Goal: Use online tool/utility: Utilize a website feature to perform a specific function

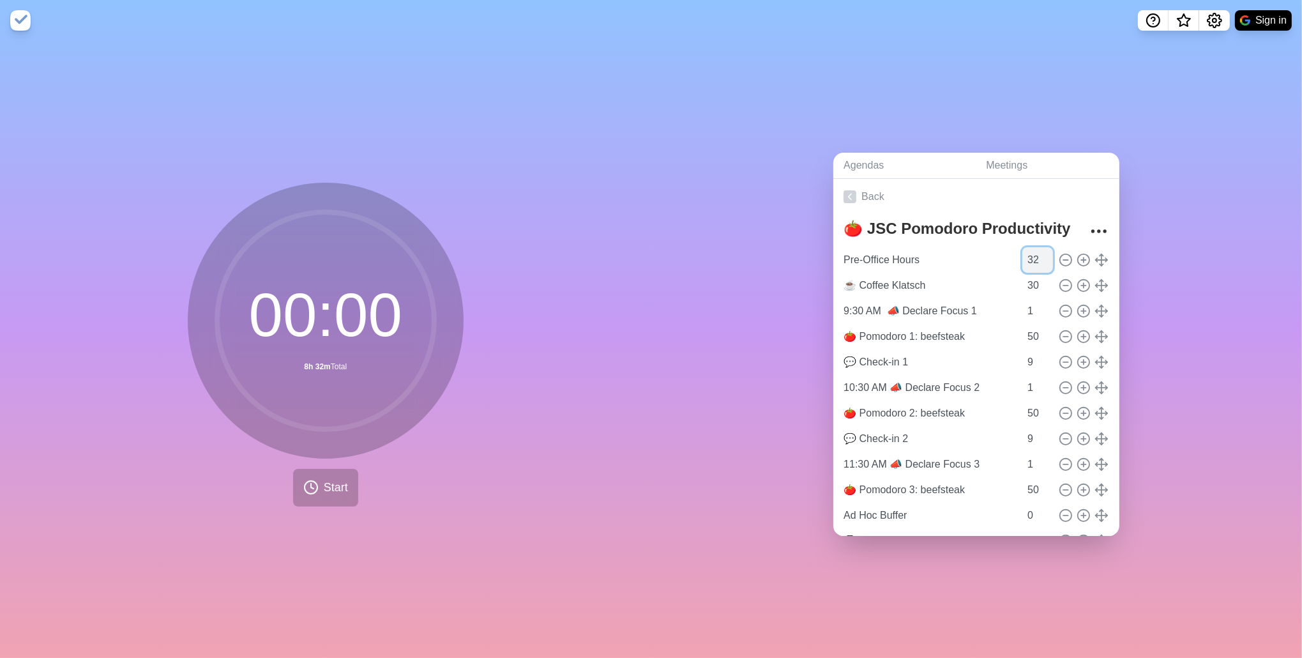
click at [1023, 259] on input "32" at bounding box center [1038, 260] width 31 height 26
click at [886, 256] on input "Pre-Office Hours" at bounding box center [929, 260] width 181 height 26
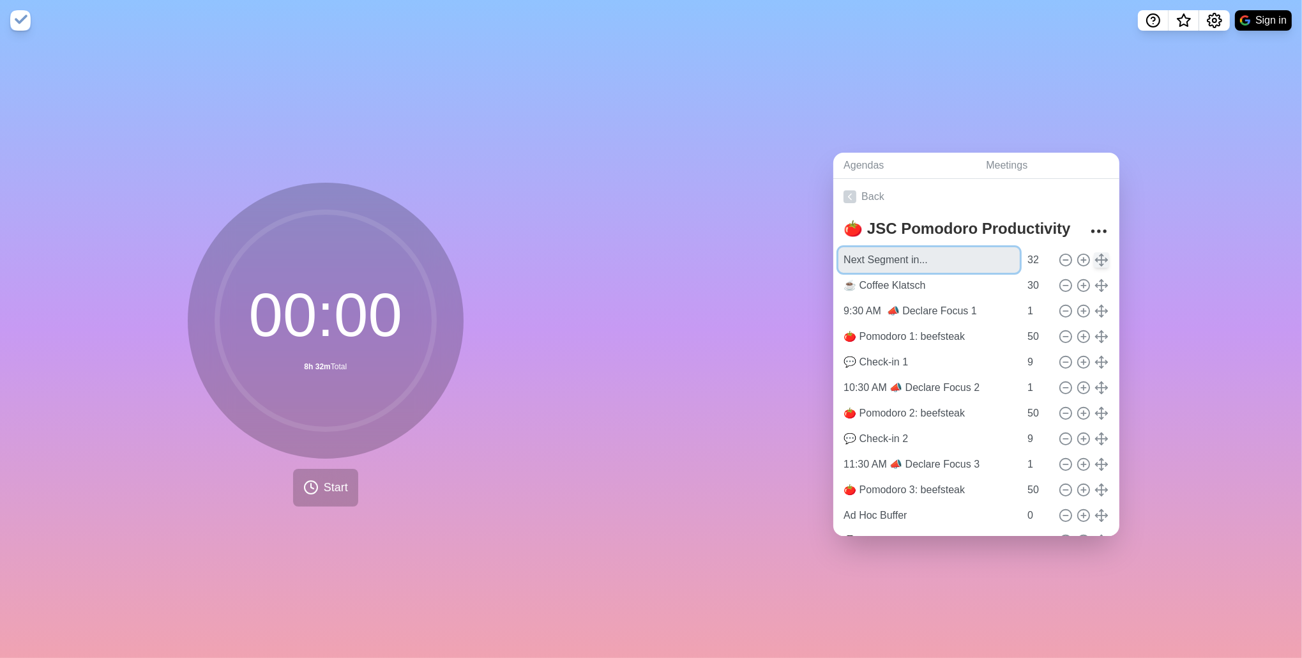
type input "Next Segment in..."
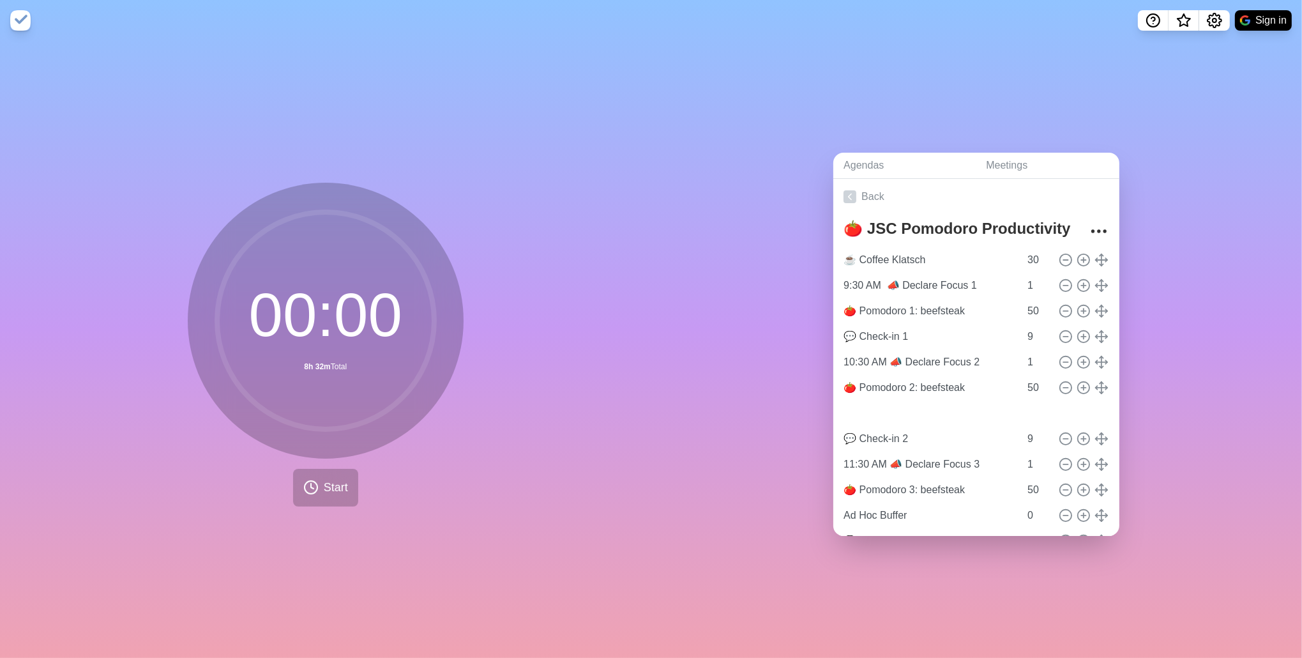
type input "9:30 AM 📣 Declare Focus 1"
type input "1"
type input "🍅 Pomodoro 1: beefsteak"
type input "50"
type input "💬 Check-in 1"
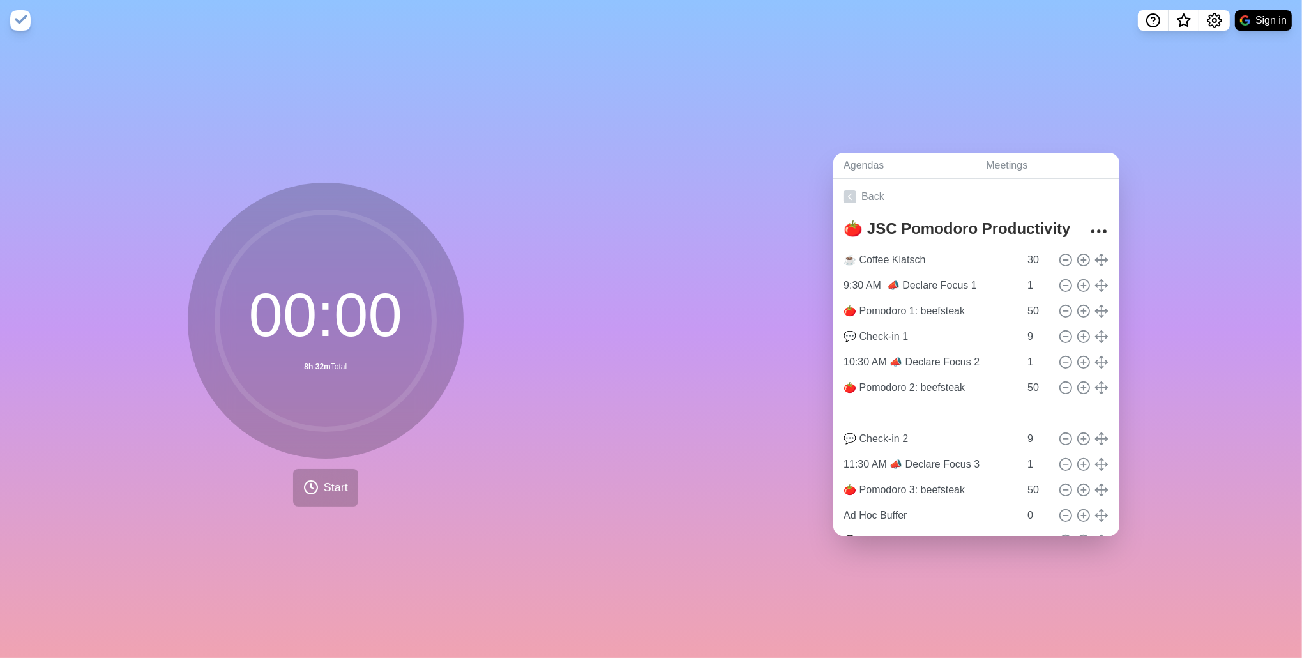
type input "9"
type input "10:30 AM 📣 Declare Focus 2"
type input "1"
type input "🍅 Pomodoro 2: beefsteak"
type input "50"
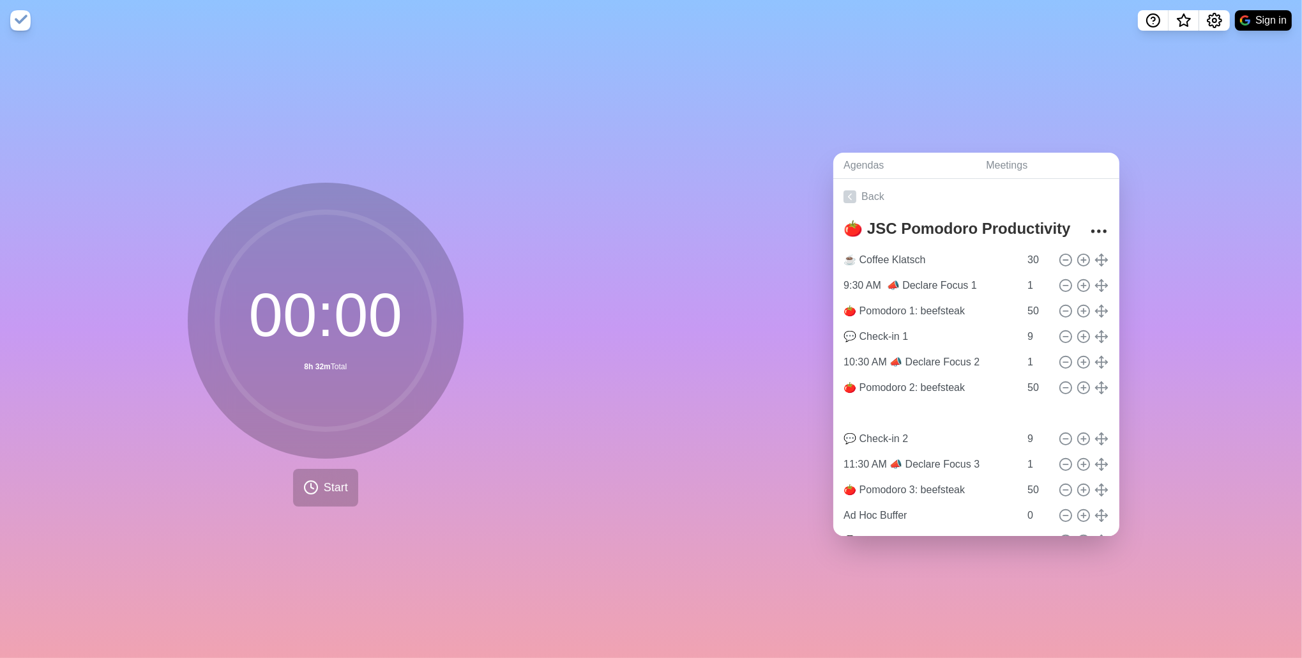
type input "Next Segment in..."
type input "32"
type input "☕ Coffee Klatsch"
type input "30"
click at [324, 487] on span "Start" at bounding box center [336, 487] width 24 height 17
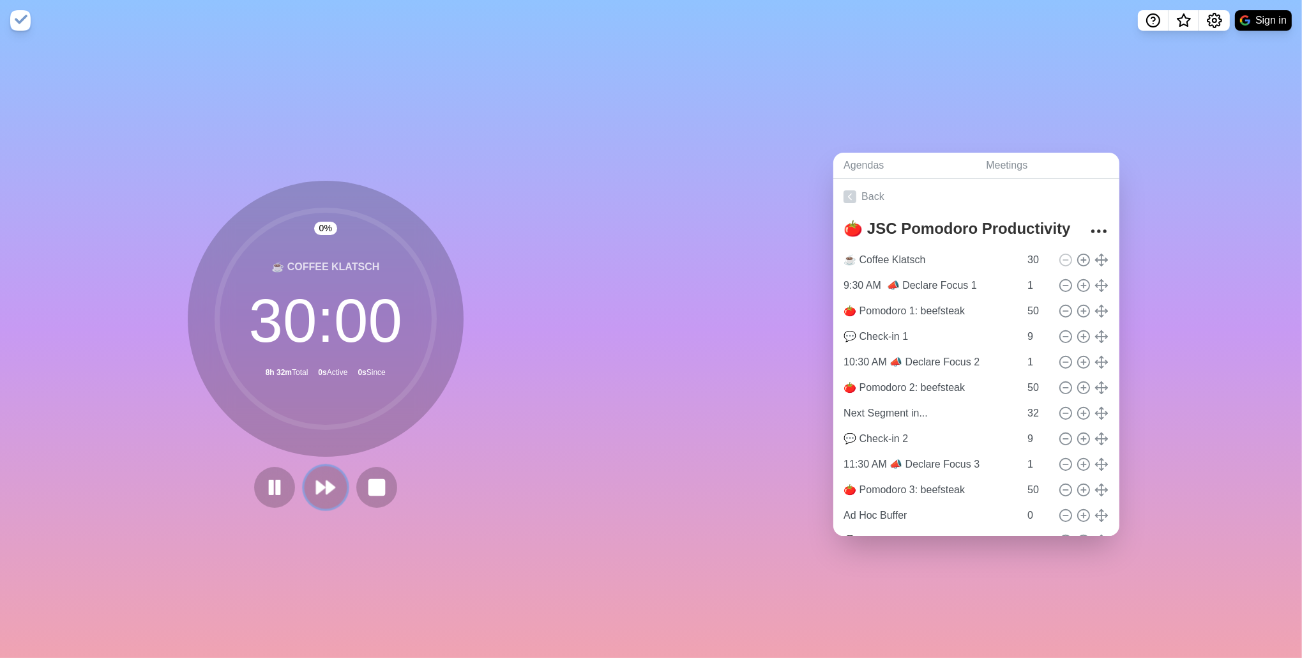
click at [317, 484] on polygon at bounding box center [321, 487] width 8 height 13
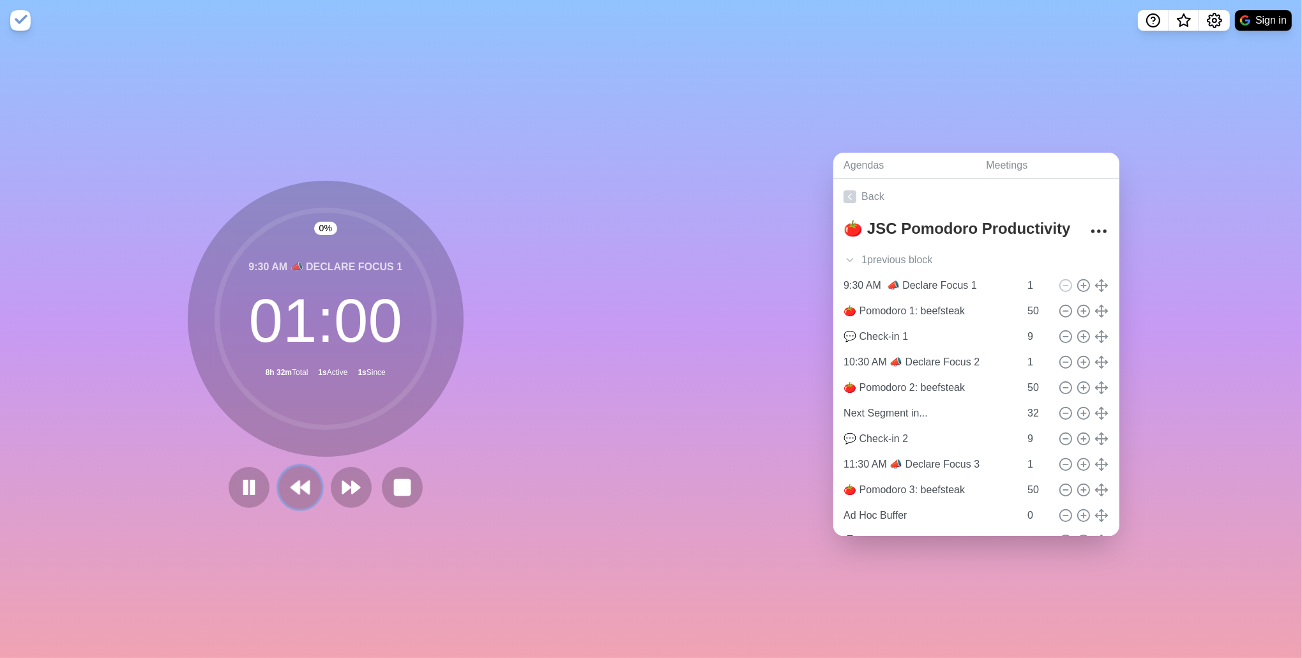
click at [314, 484] on button at bounding box center [299, 487] width 43 height 43
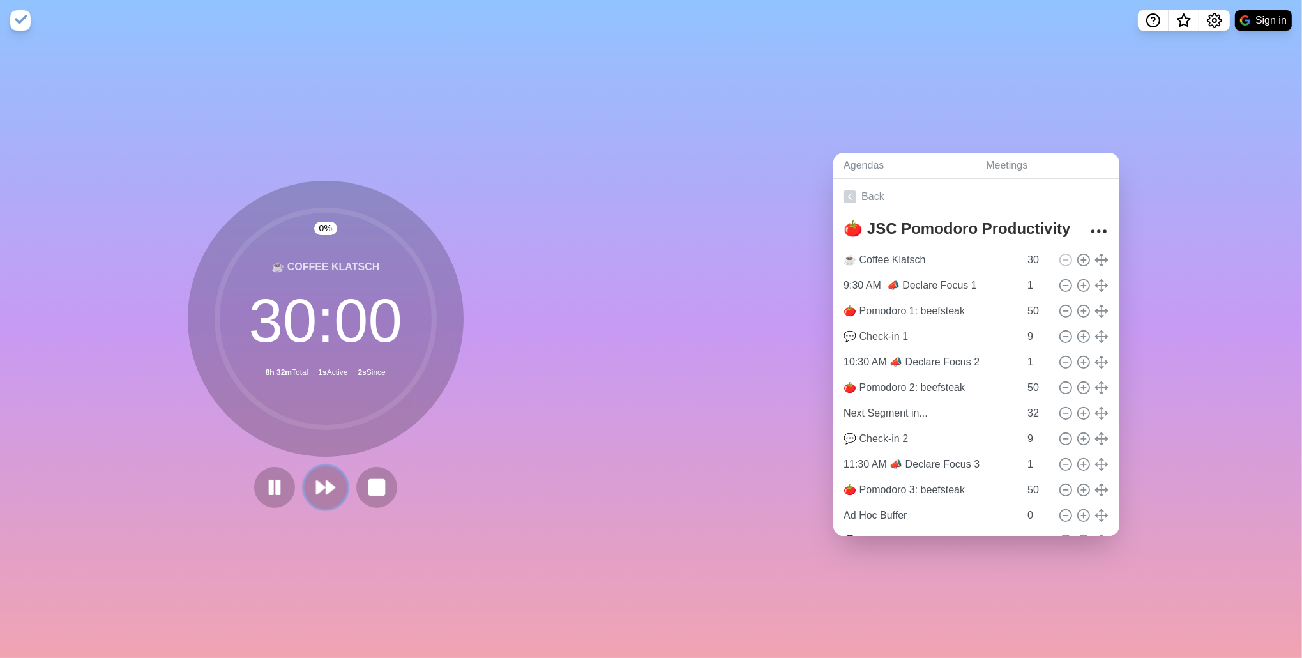
click at [317, 484] on polygon at bounding box center [321, 487] width 8 height 13
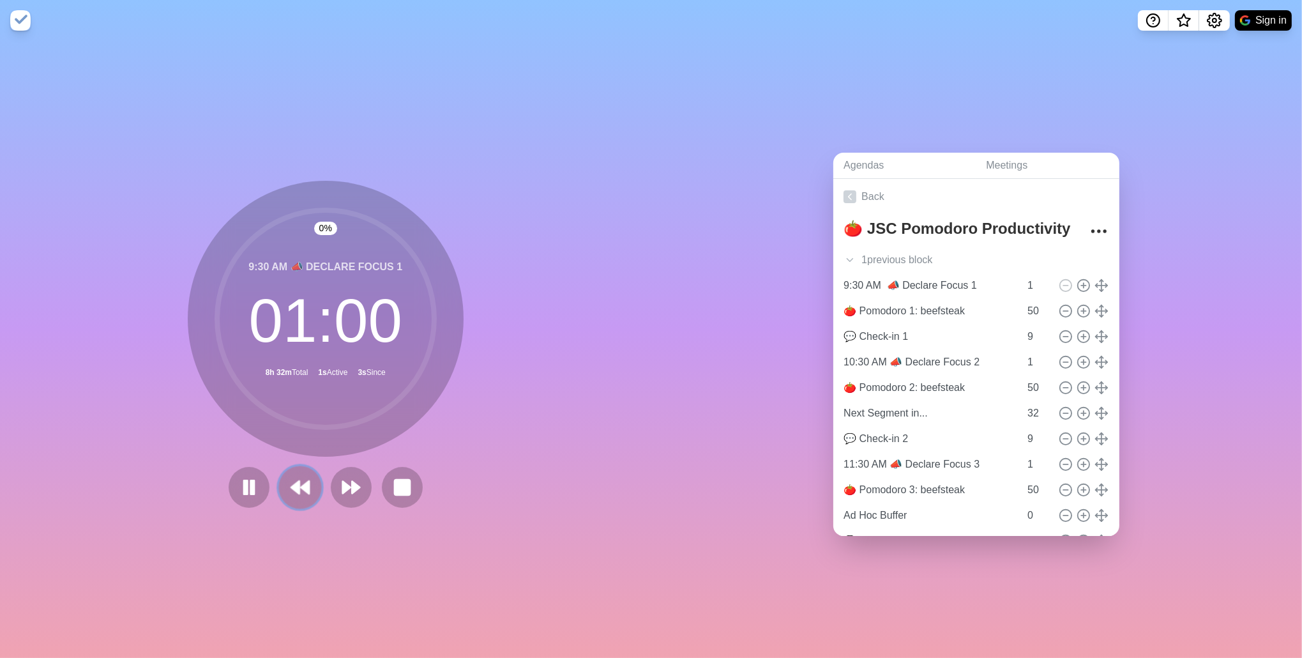
click at [314, 484] on button at bounding box center [299, 487] width 43 height 43
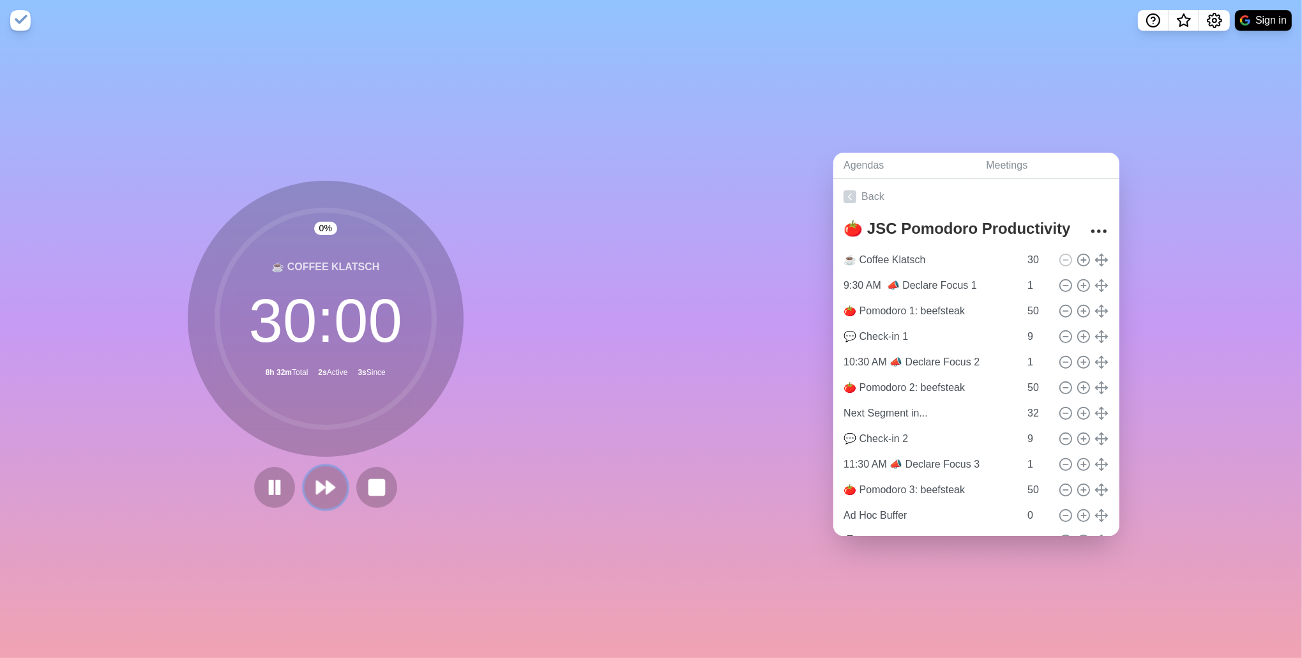
click at [318, 485] on polygon at bounding box center [321, 487] width 8 height 13
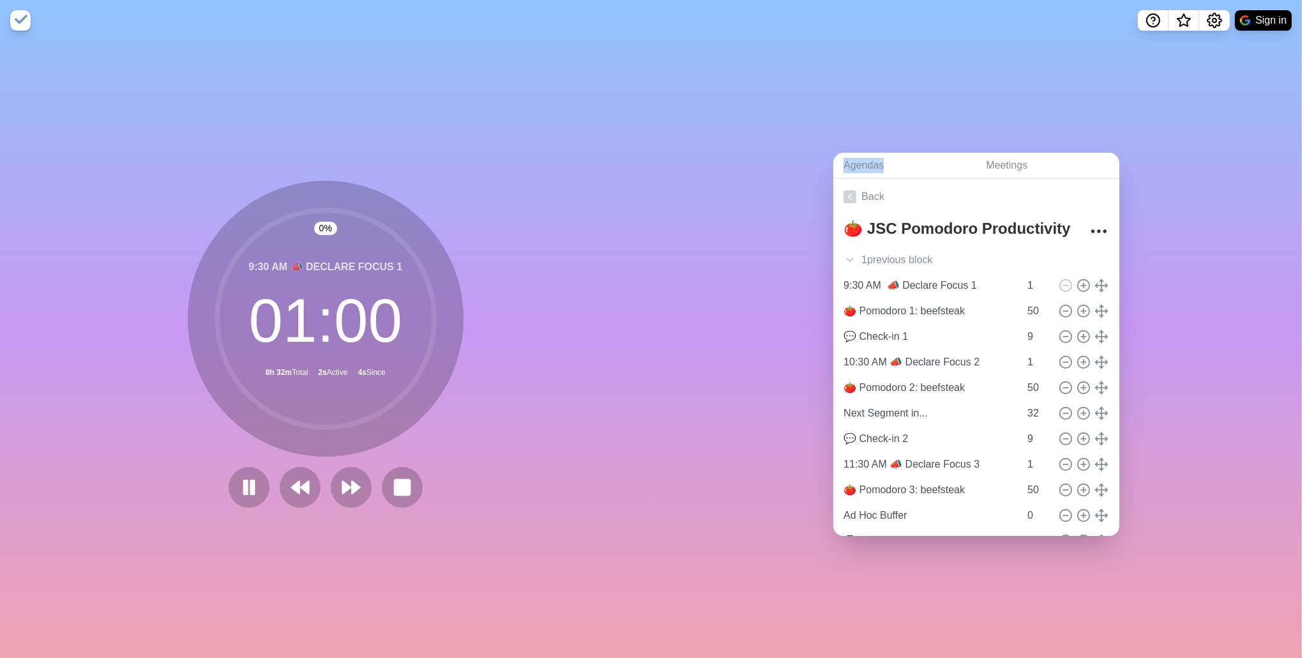
click at [318, 485] on div at bounding box center [326, 487] width 204 height 41
click at [342, 487] on polygon at bounding box center [346, 487] width 8 height 13
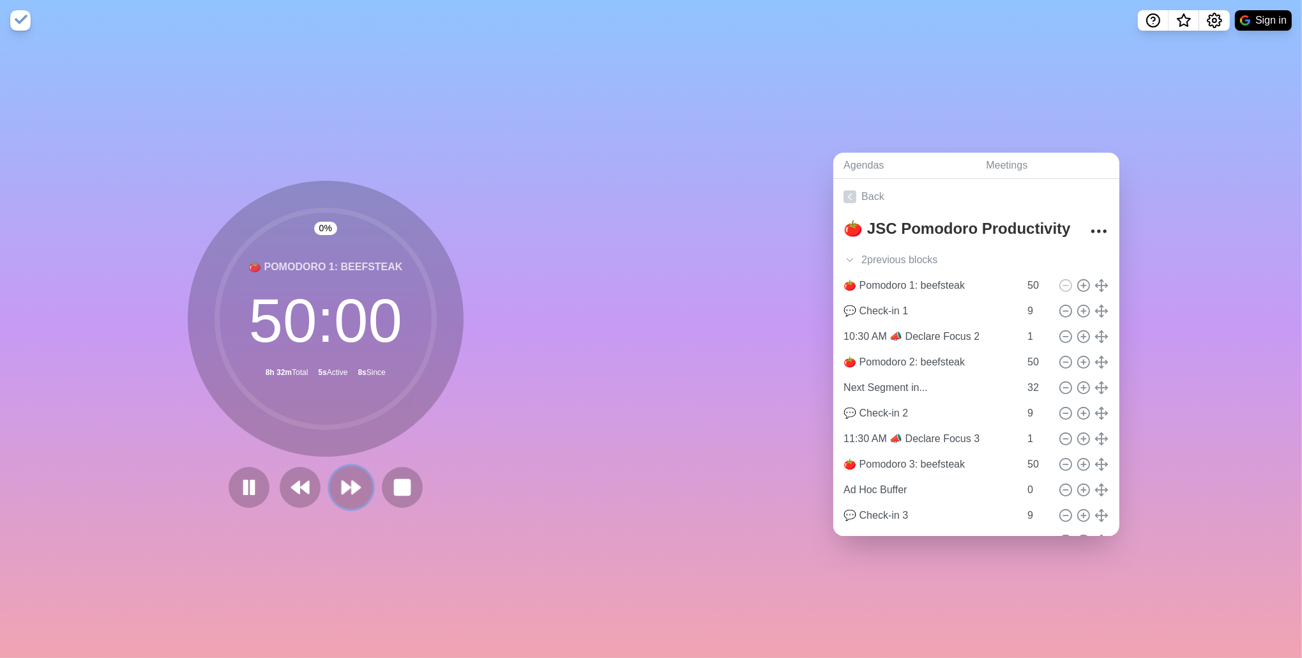
click at [347, 491] on icon at bounding box center [351, 487] width 22 height 22
click at [353, 490] on icon at bounding box center [351, 487] width 22 height 22
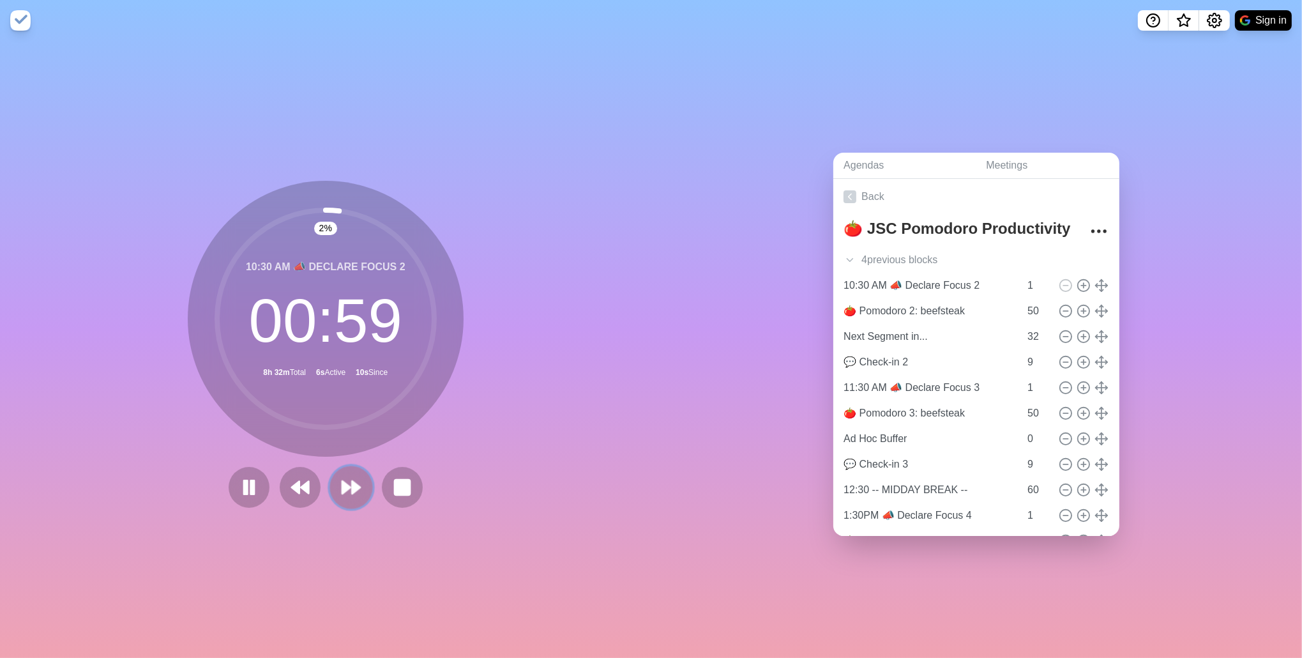
click at [353, 490] on icon at bounding box center [351, 487] width 22 height 22
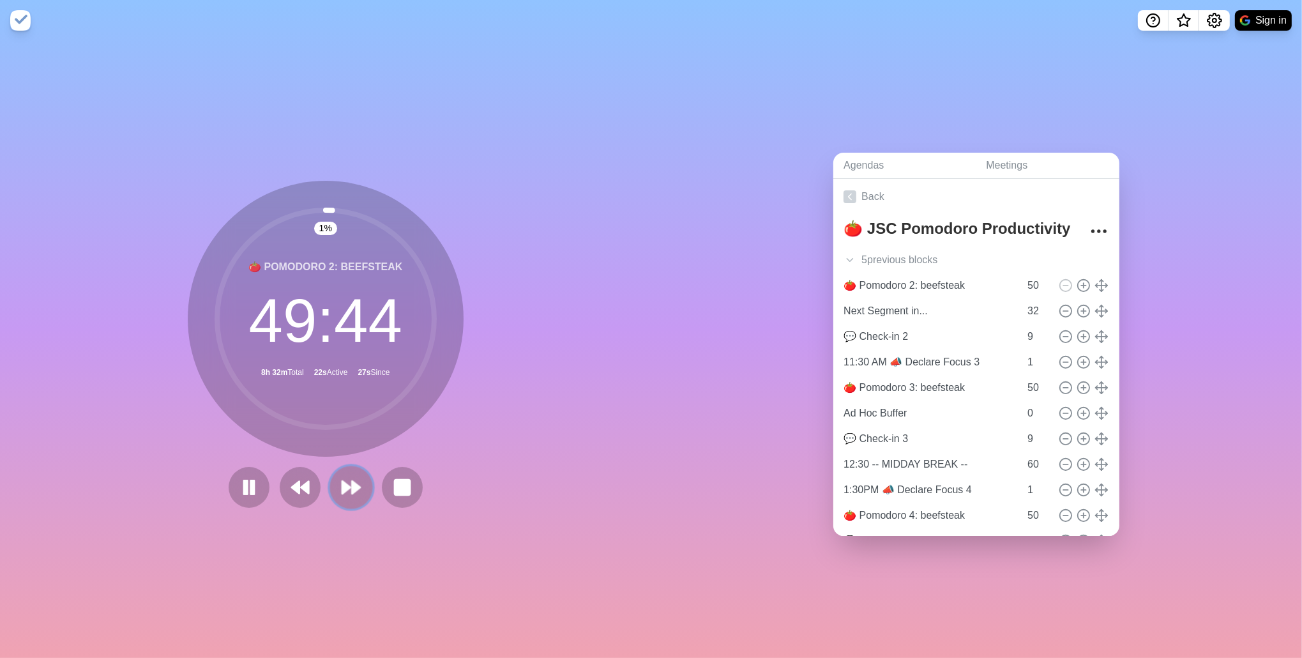
click at [353, 490] on icon at bounding box center [351, 487] width 22 height 22
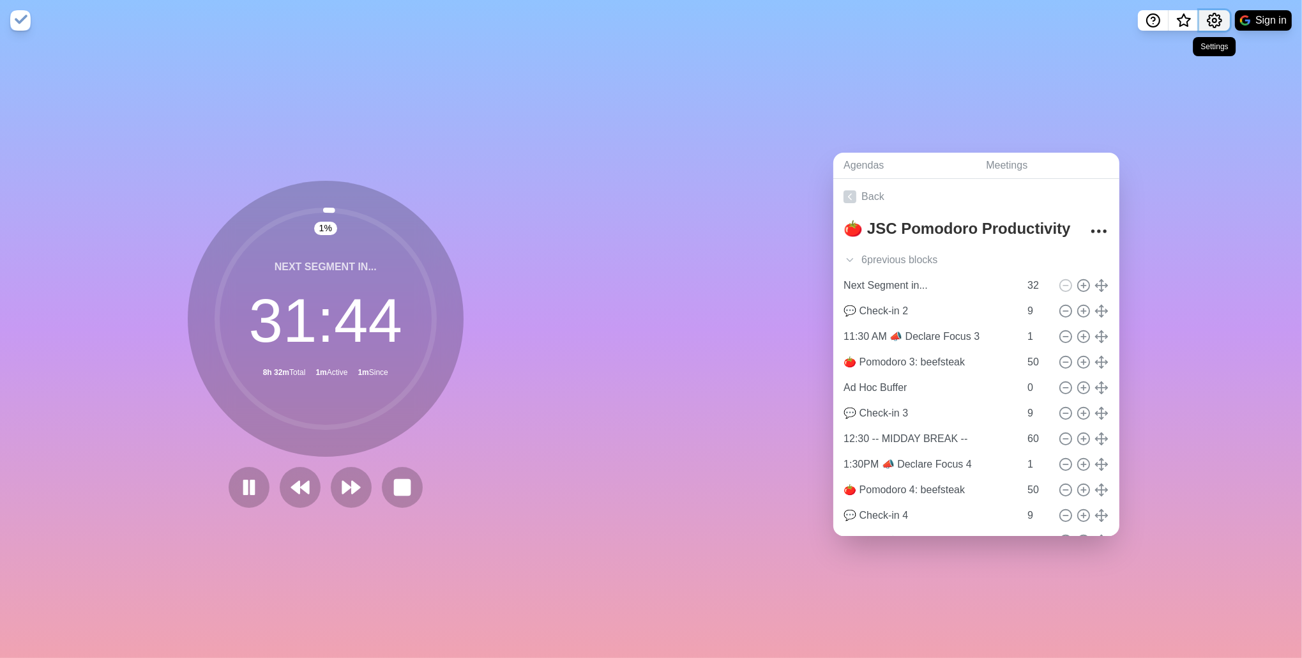
click at [1221, 20] on icon "Settings" at bounding box center [1215, 20] width 14 height 14
click at [1212, 47] on div "Preferences" at bounding box center [1175, 49] width 110 height 26
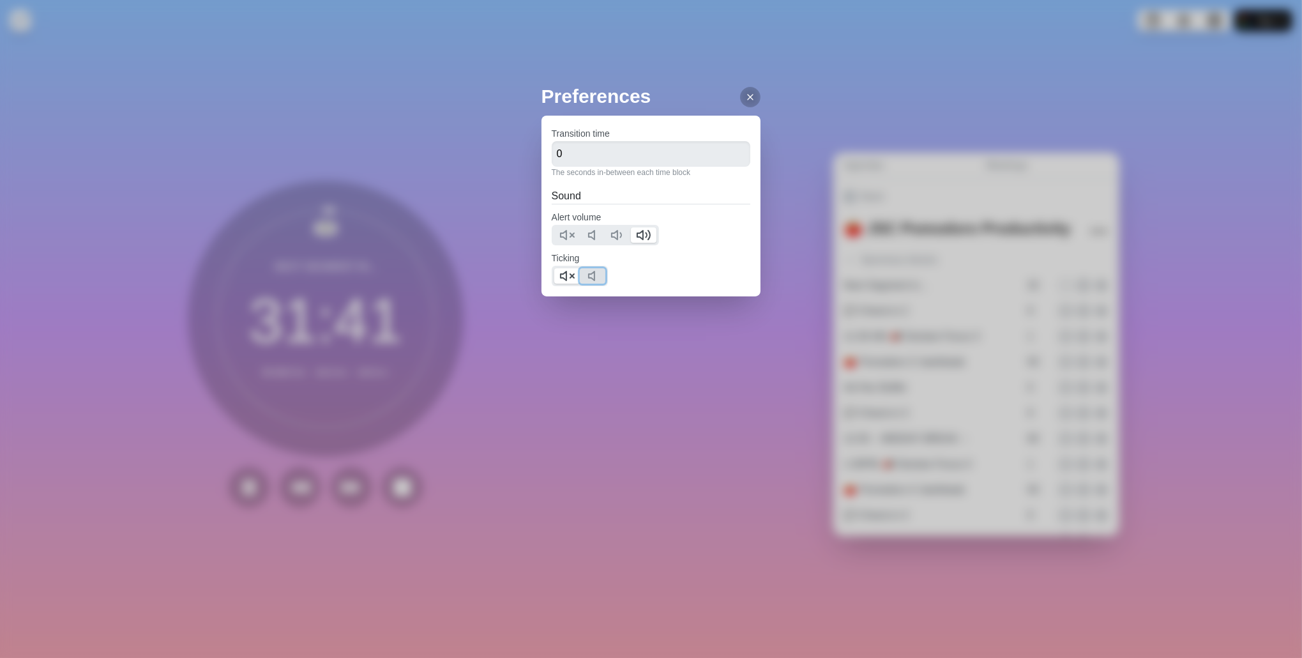
click at [590, 278] on icon at bounding box center [595, 275] width 15 height 15
click at [570, 279] on icon at bounding box center [566, 275] width 15 height 15
click at [740, 95] on div at bounding box center [750, 97] width 20 height 20
